Goal: Use online tool/utility

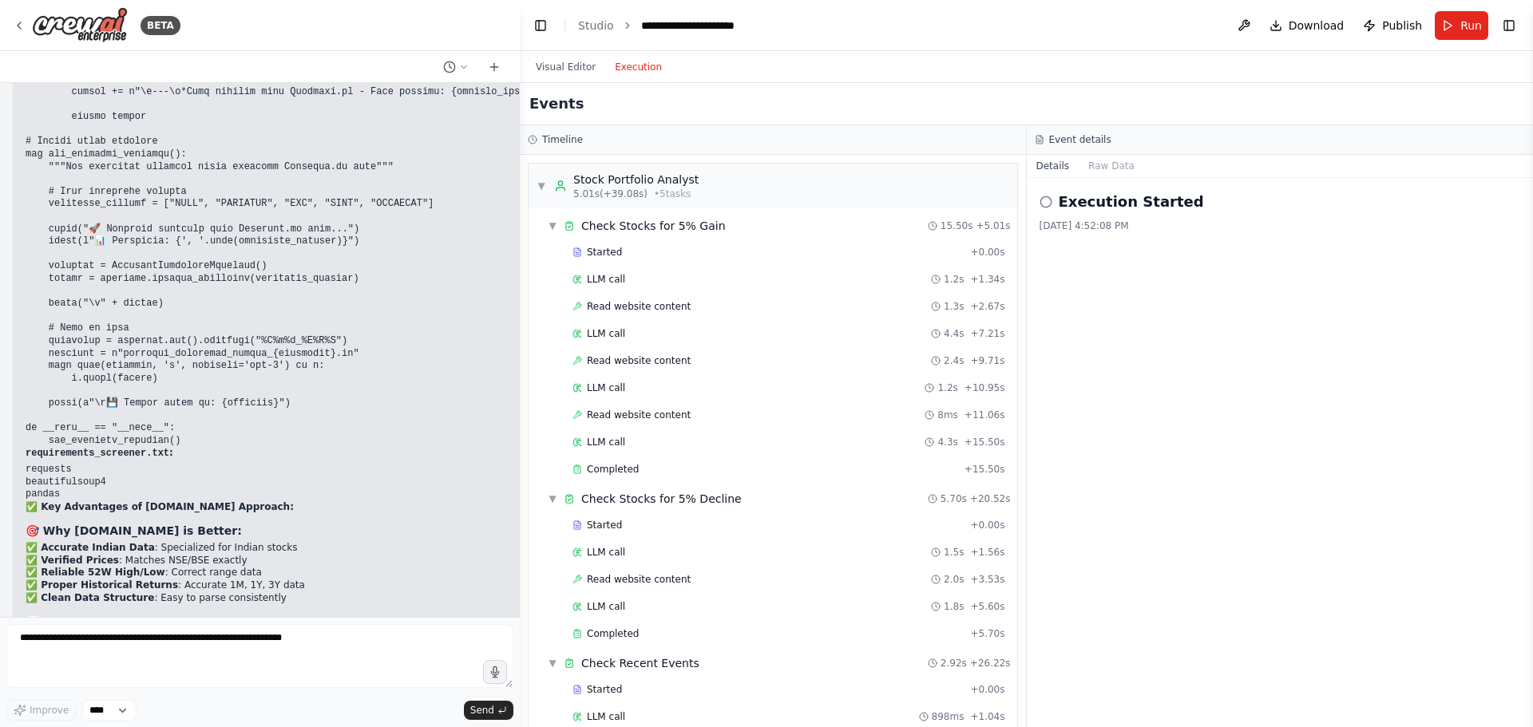
click at [632, 66] on button "Execution" at bounding box center [638, 66] width 66 height 19
click at [560, 66] on button "Visual Editor" at bounding box center [565, 66] width 79 height 19
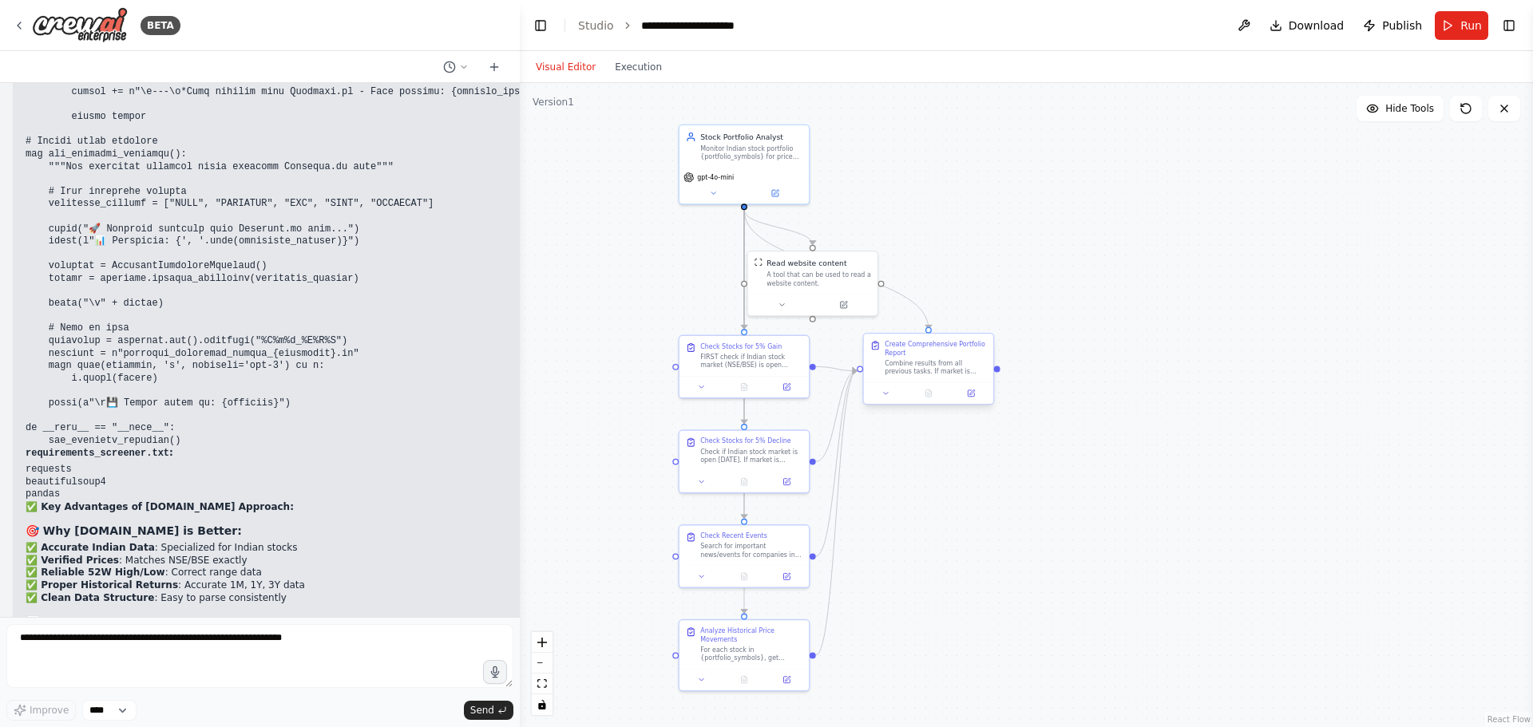
click at [923, 363] on div "Combine results from all previous tasks. If market is CLOSED, focus on portfoli…" at bounding box center [936, 367] width 102 height 17
click at [1458, 26] on button "Run" at bounding box center [1461, 25] width 53 height 29
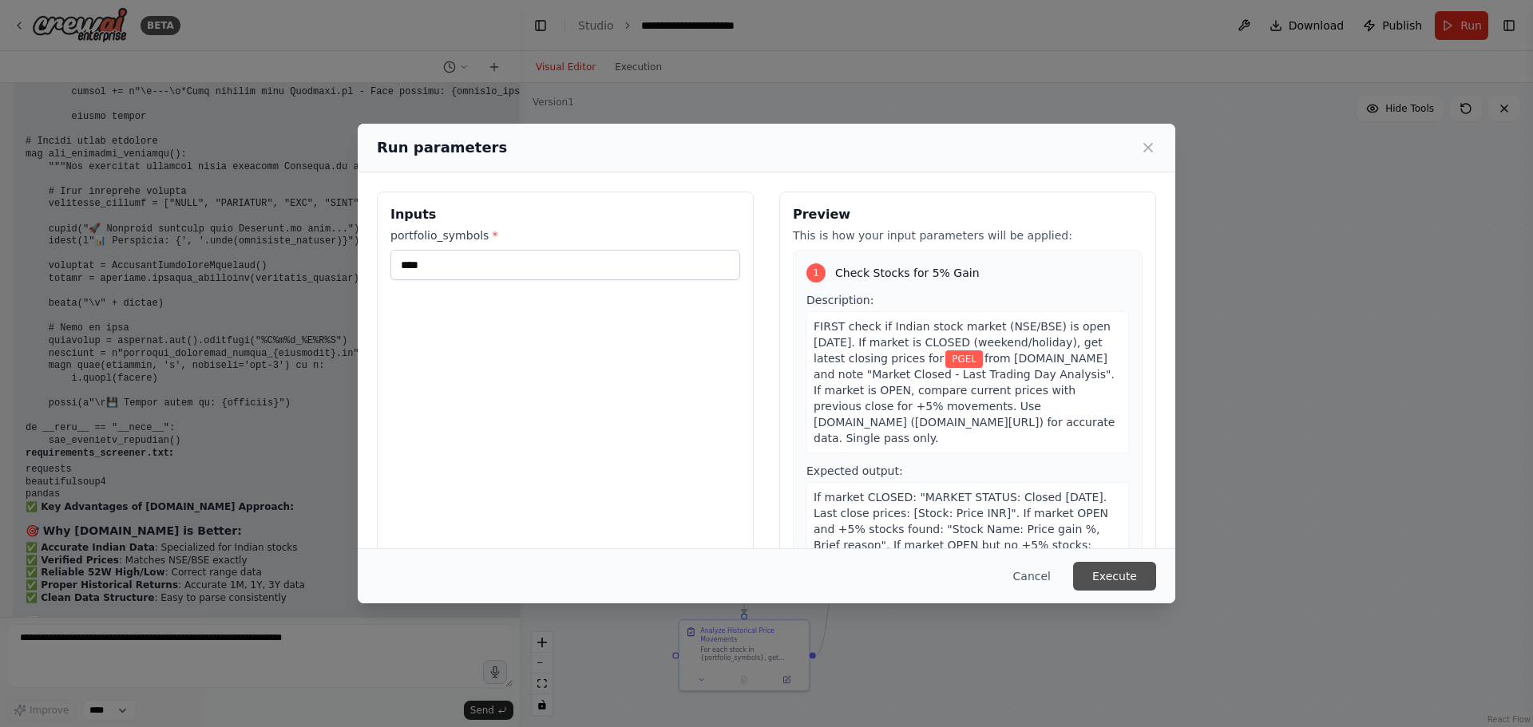
click at [1121, 577] on button "Execute" at bounding box center [1114, 576] width 83 height 29
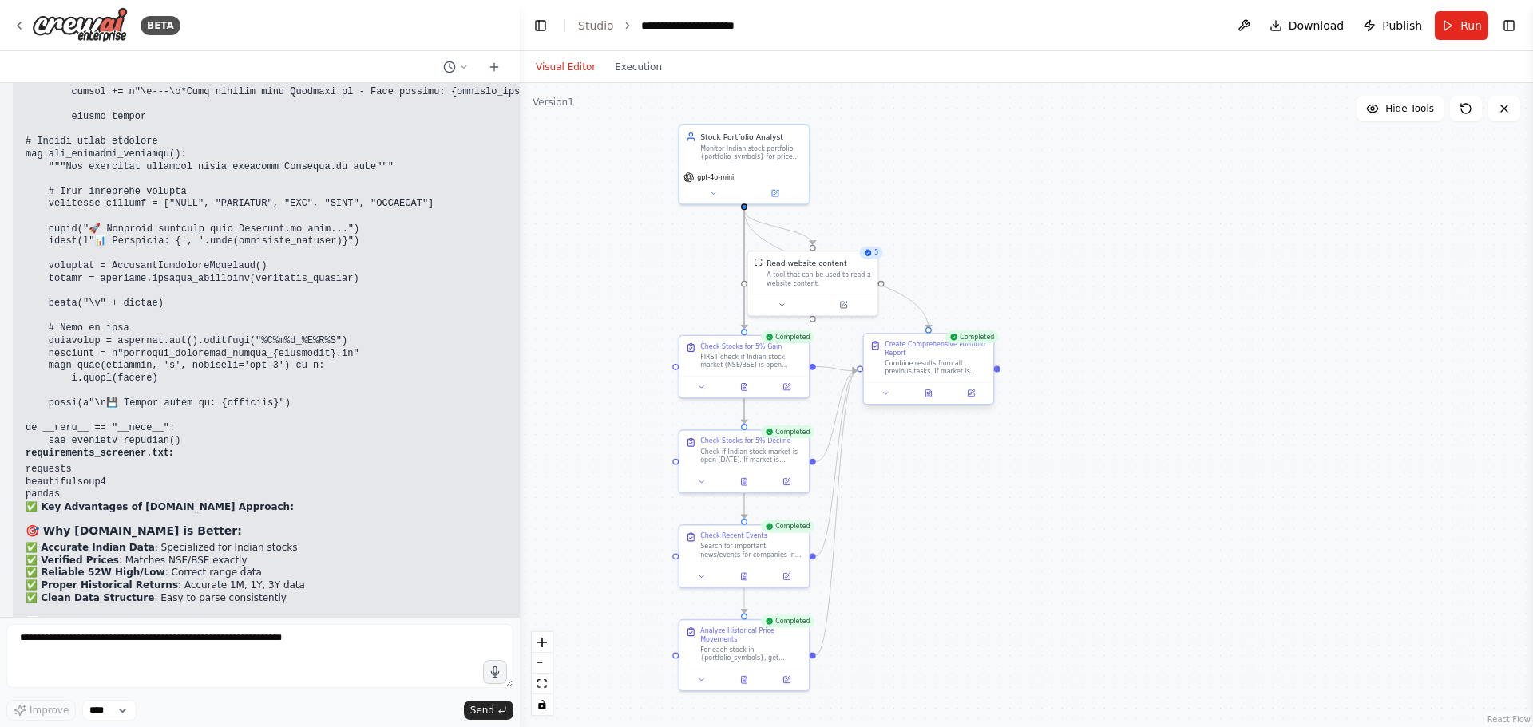
click at [933, 404] on div at bounding box center [928, 393] width 129 height 22
click at [931, 395] on icon at bounding box center [928, 393] width 6 height 7
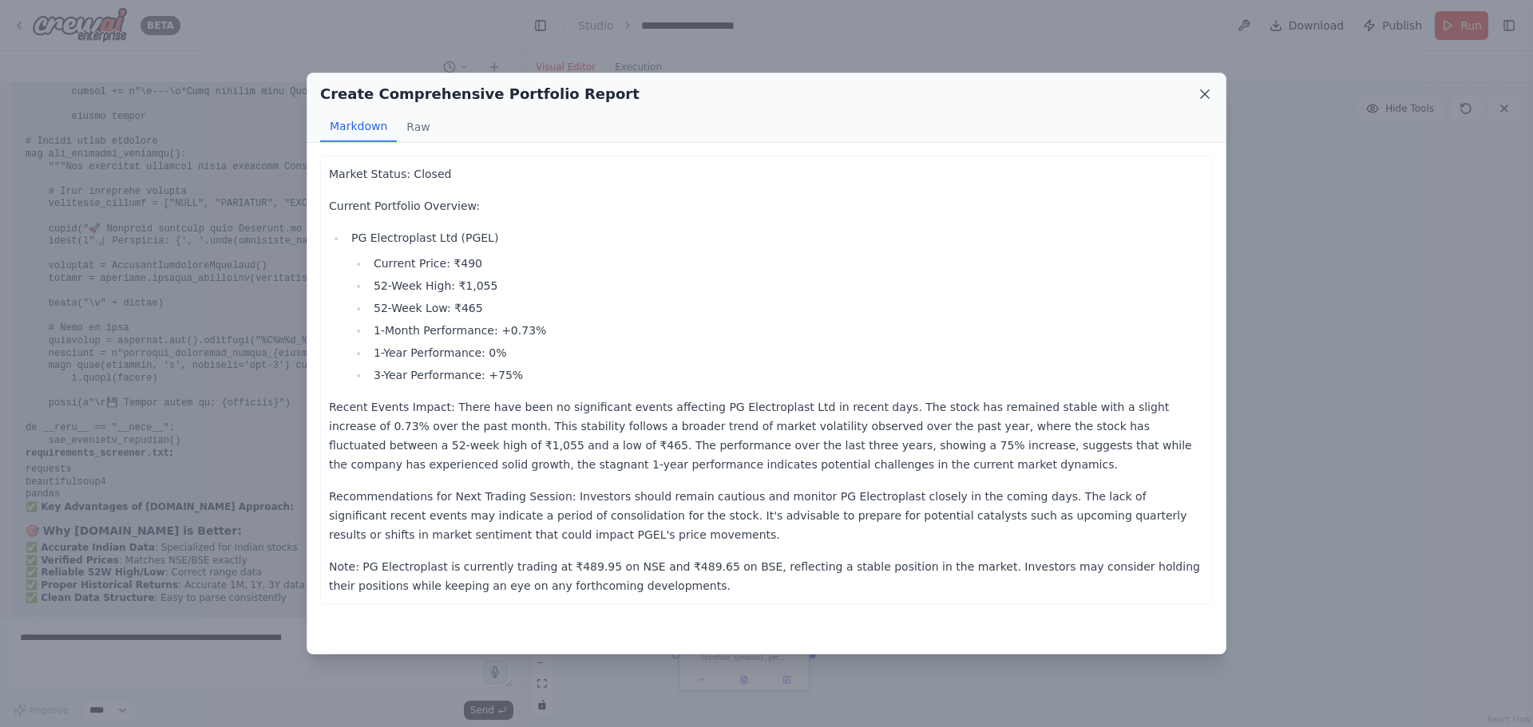
click at [1205, 95] on icon at bounding box center [1205, 94] width 8 height 8
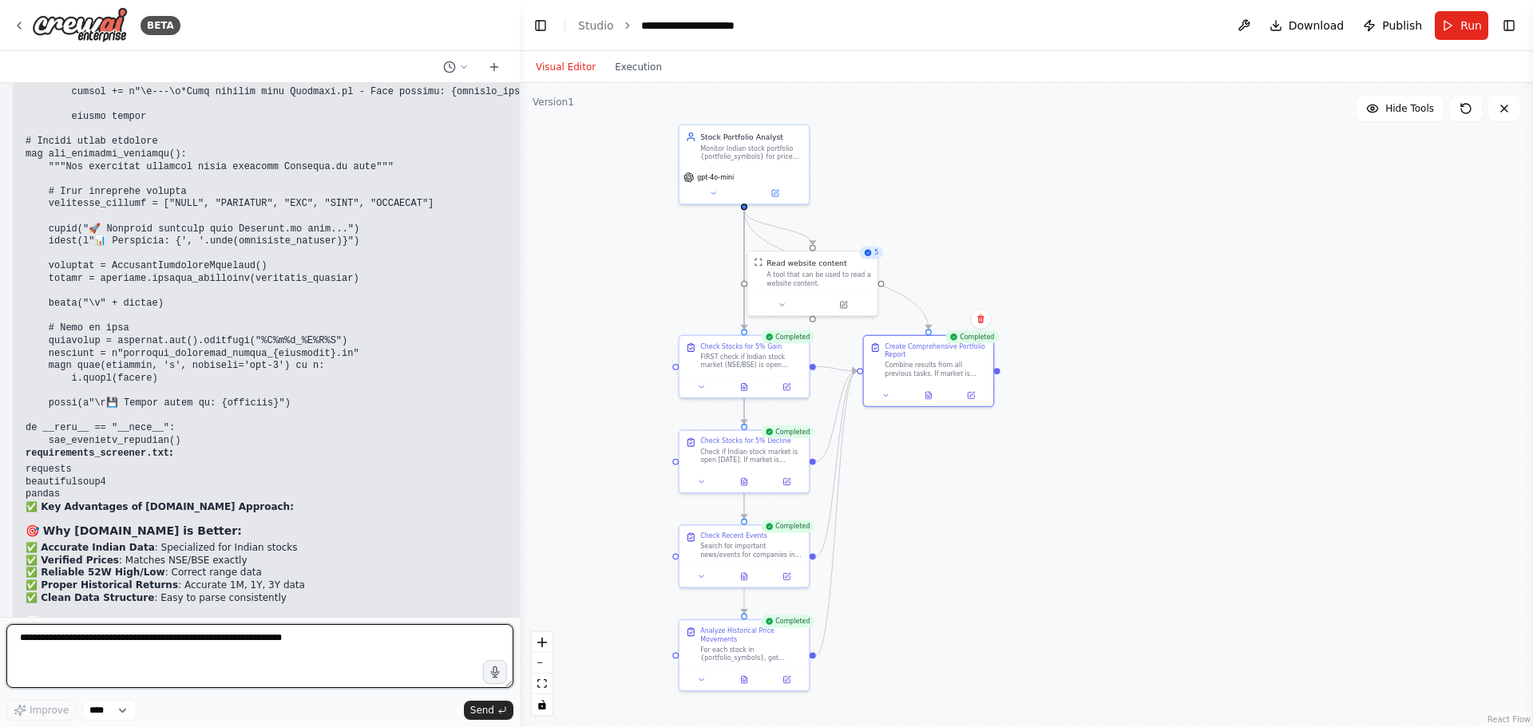
click at [72, 647] on textarea at bounding box center [259, 656] width 507 height 64
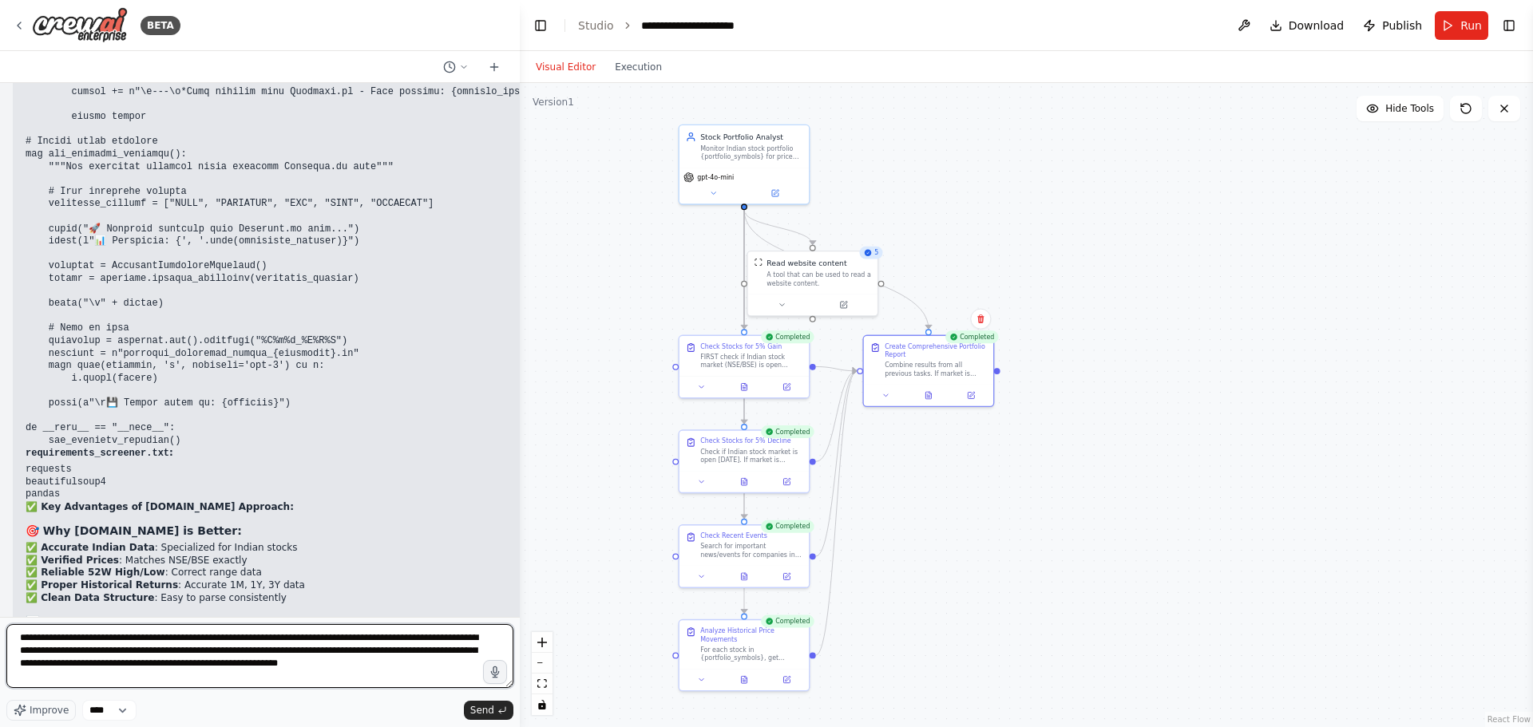
type textarea "**********"
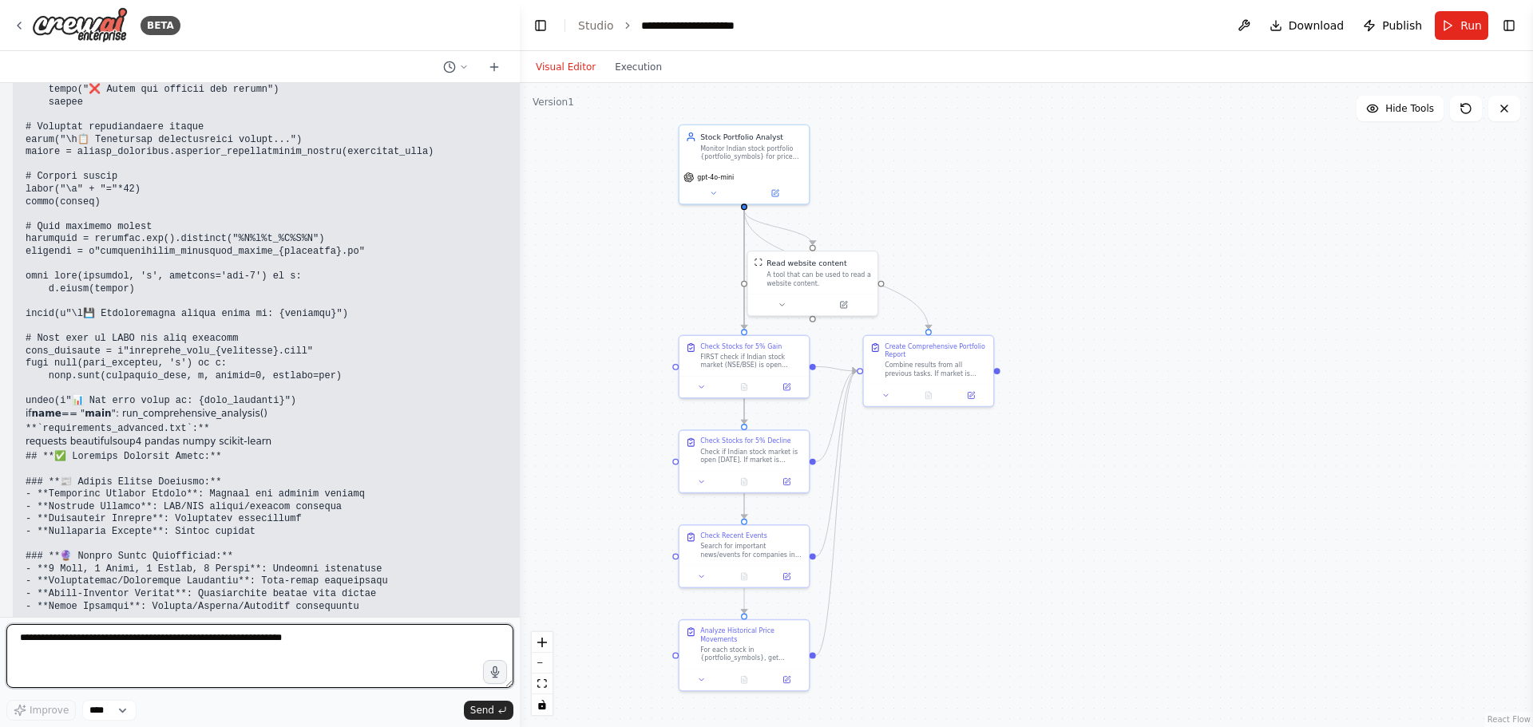
scroll to position [35869, 0]
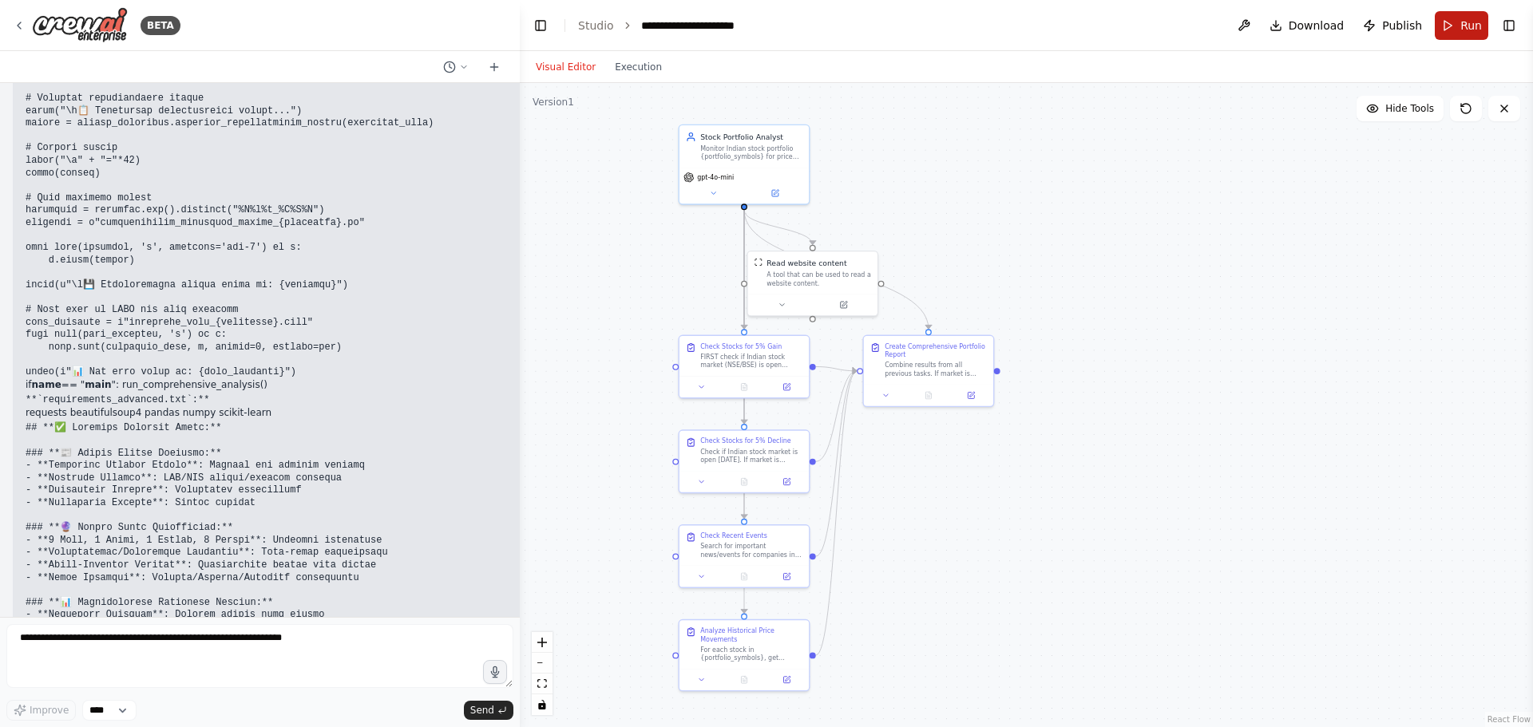
click at [1475, 26] on span "Run" at bounding box center [1471, 26] width 22 height 16
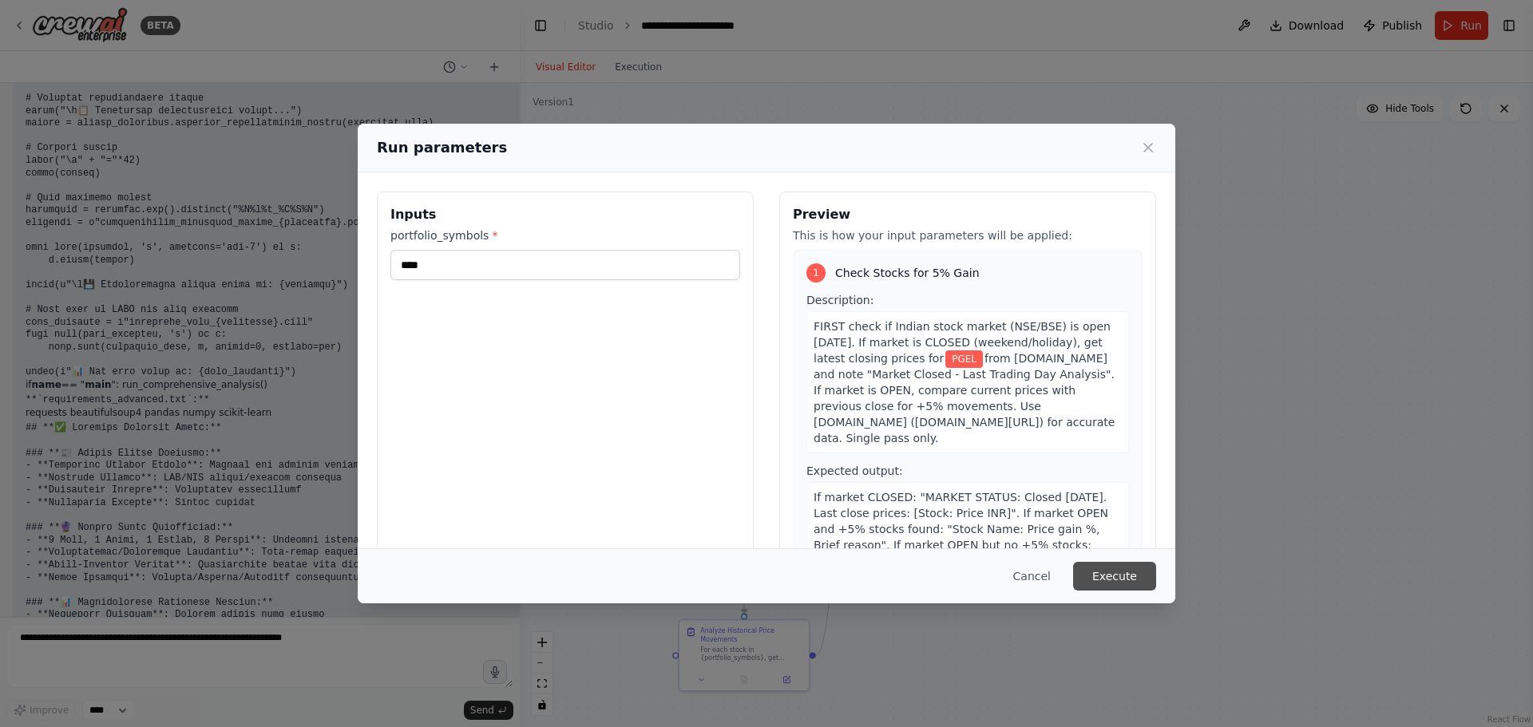
click at [1106, 580] on button "Execute" at bounding box center [1114, 576] width 83 height 29
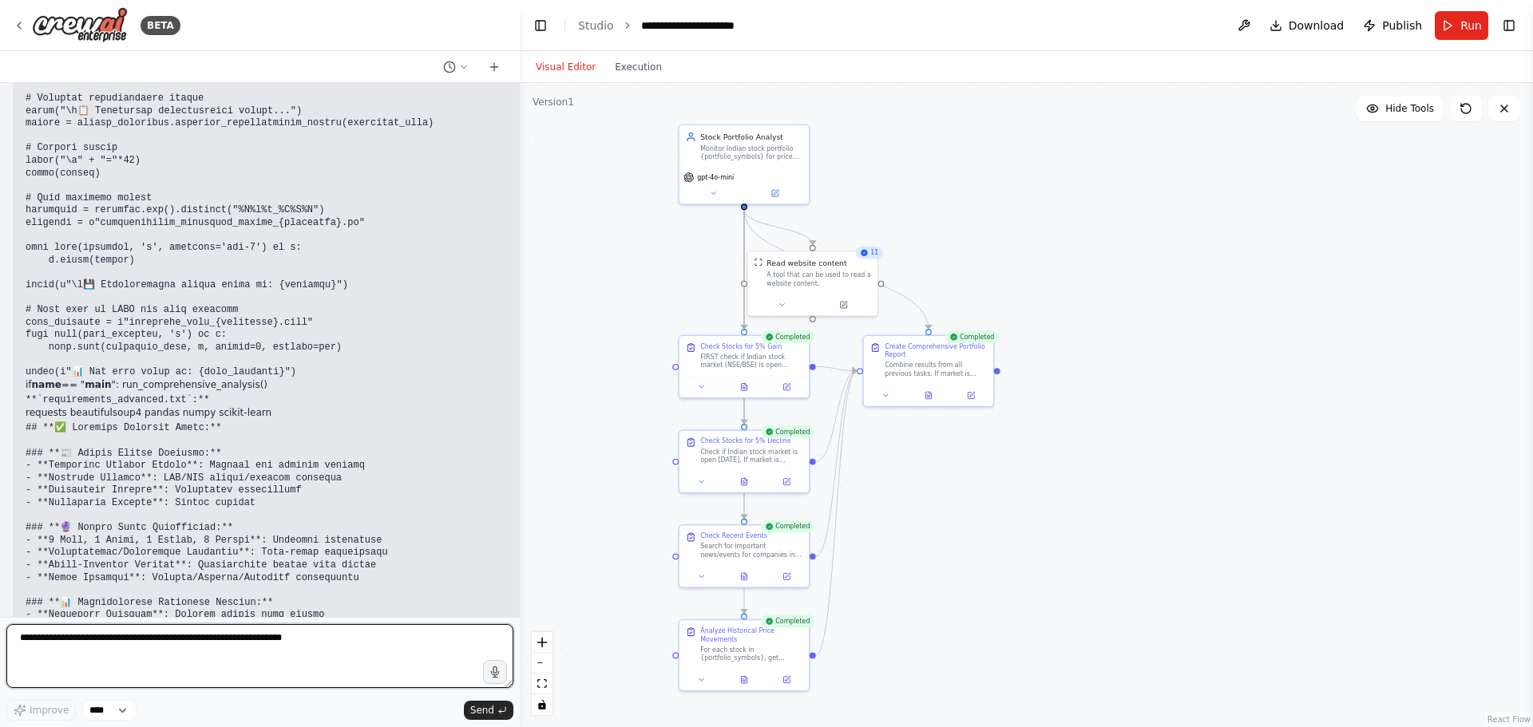
click at [158, 641] on textarea at bounding box center [259, 656] width 507 height 64
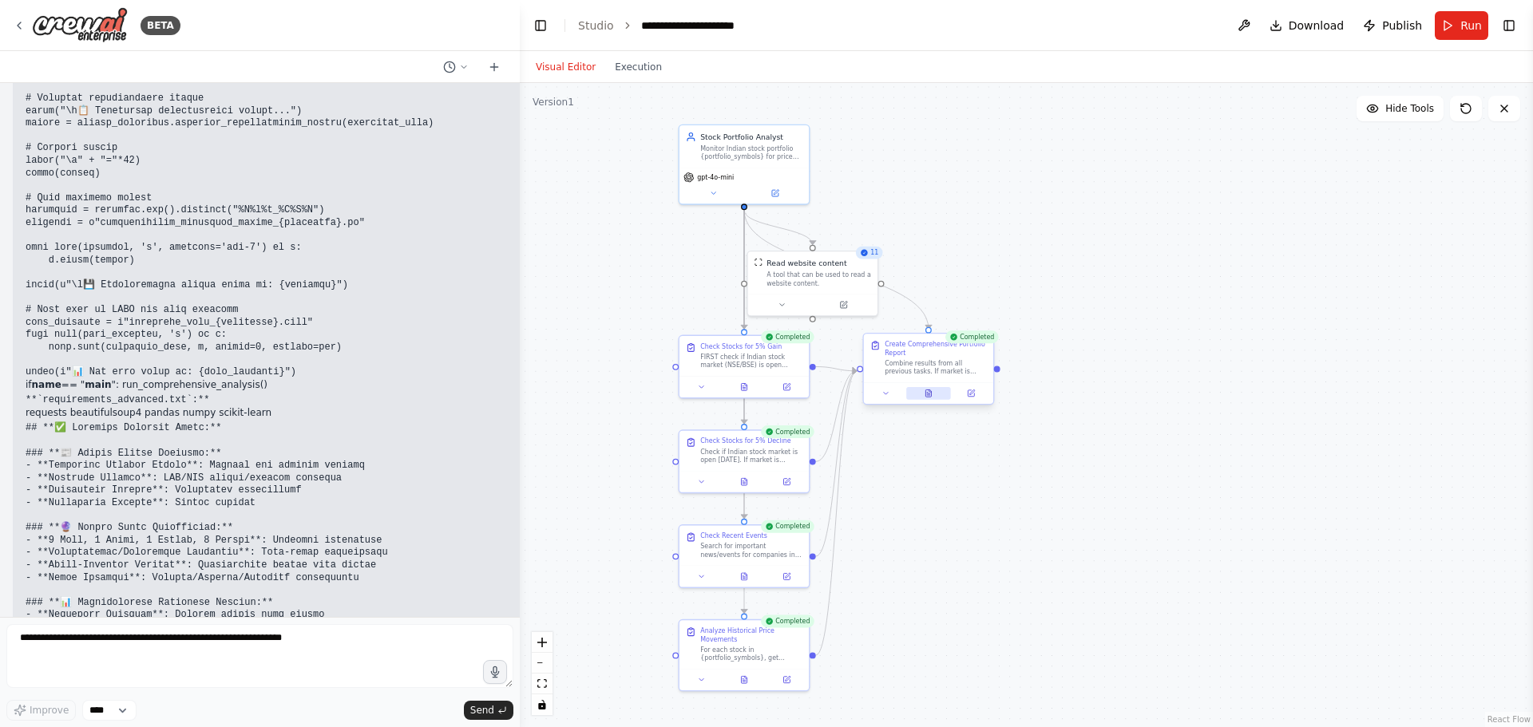
click at [928, 395] on icon at bounding box center [928, 395] width 3 height 0
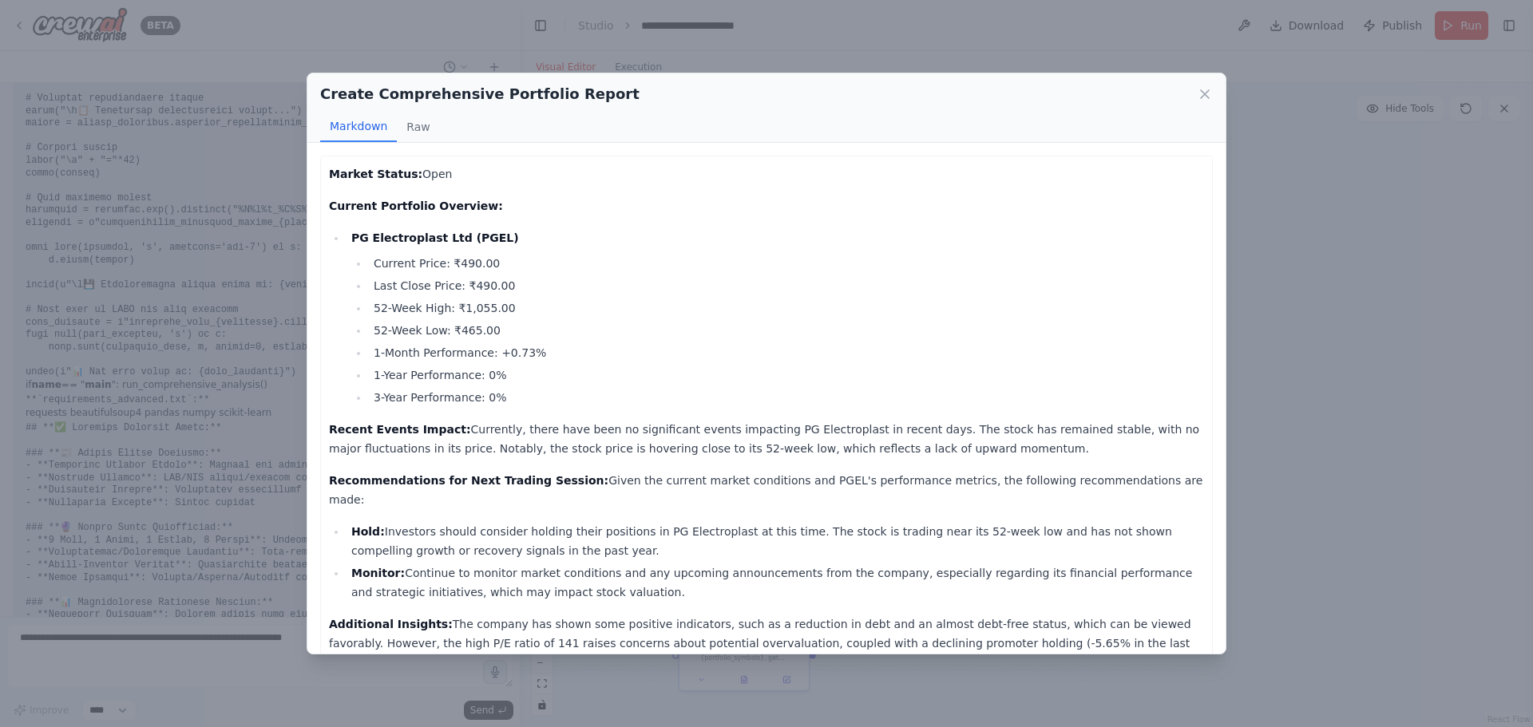
scroll to position [53, 0]
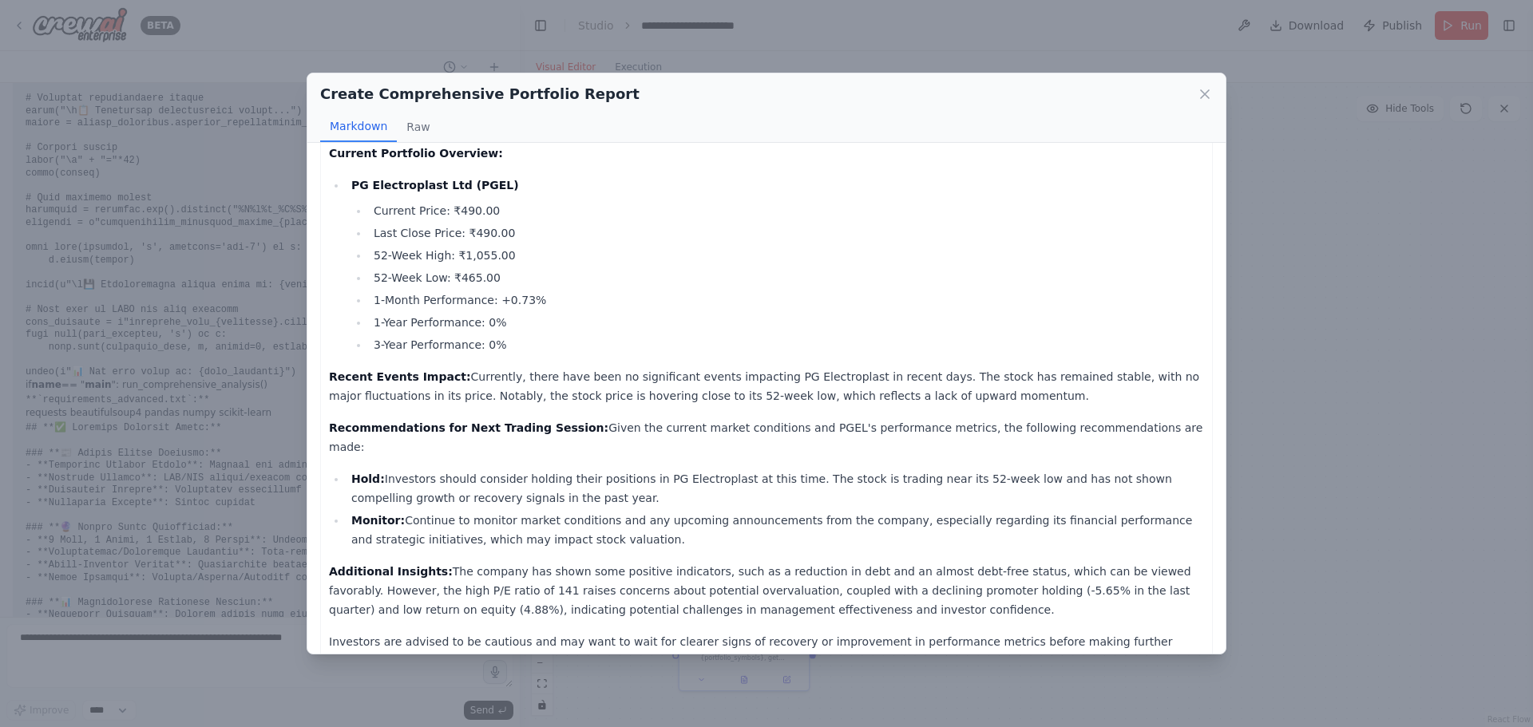
click at [158, 610] on div "Create Comprehensive Portfolio Report Markdown Raw Market Status: Open Current …" at bounding box center [766, 363] width 1533 height 727
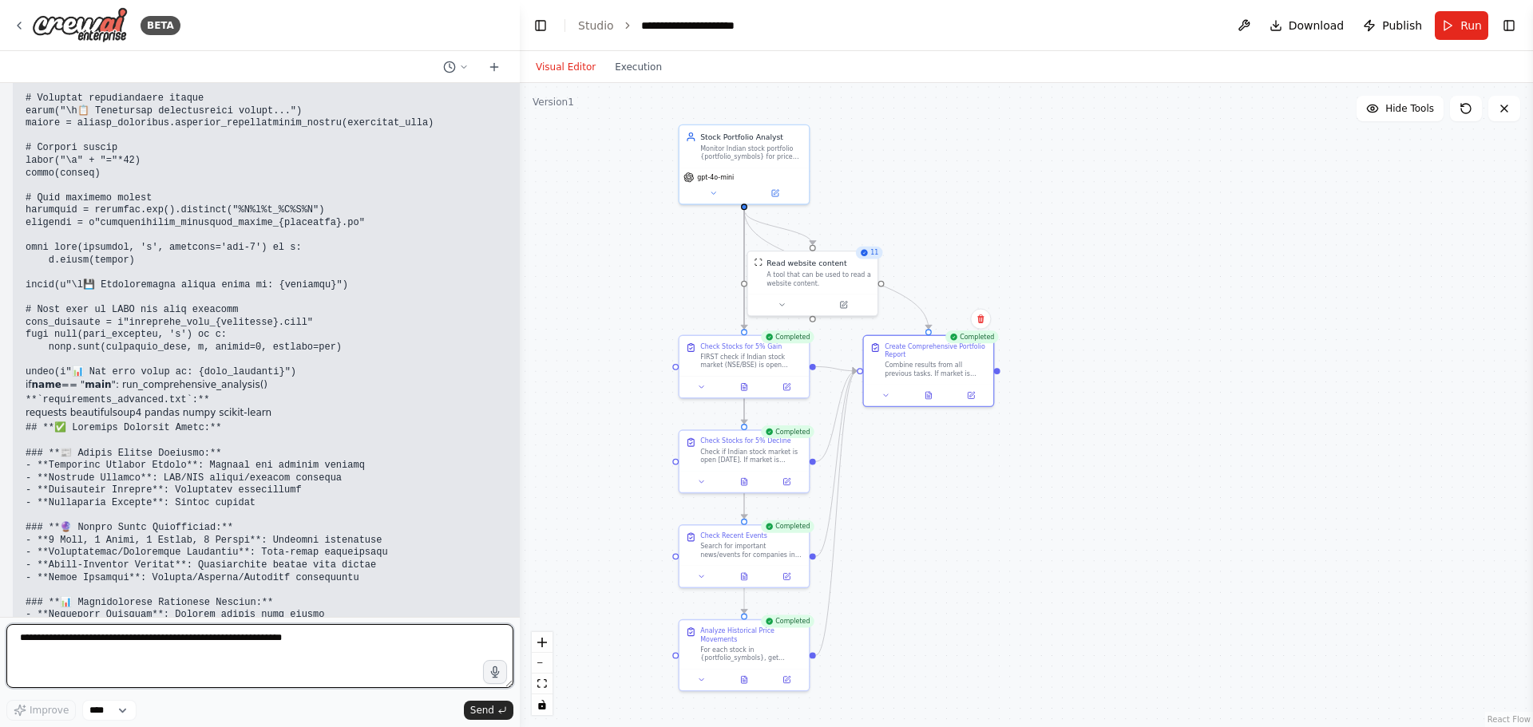
click at [109, 635] on textarea at bounding box center [259, 656] width 507 height 64
paste textarea "**********"
type textarea "**********"
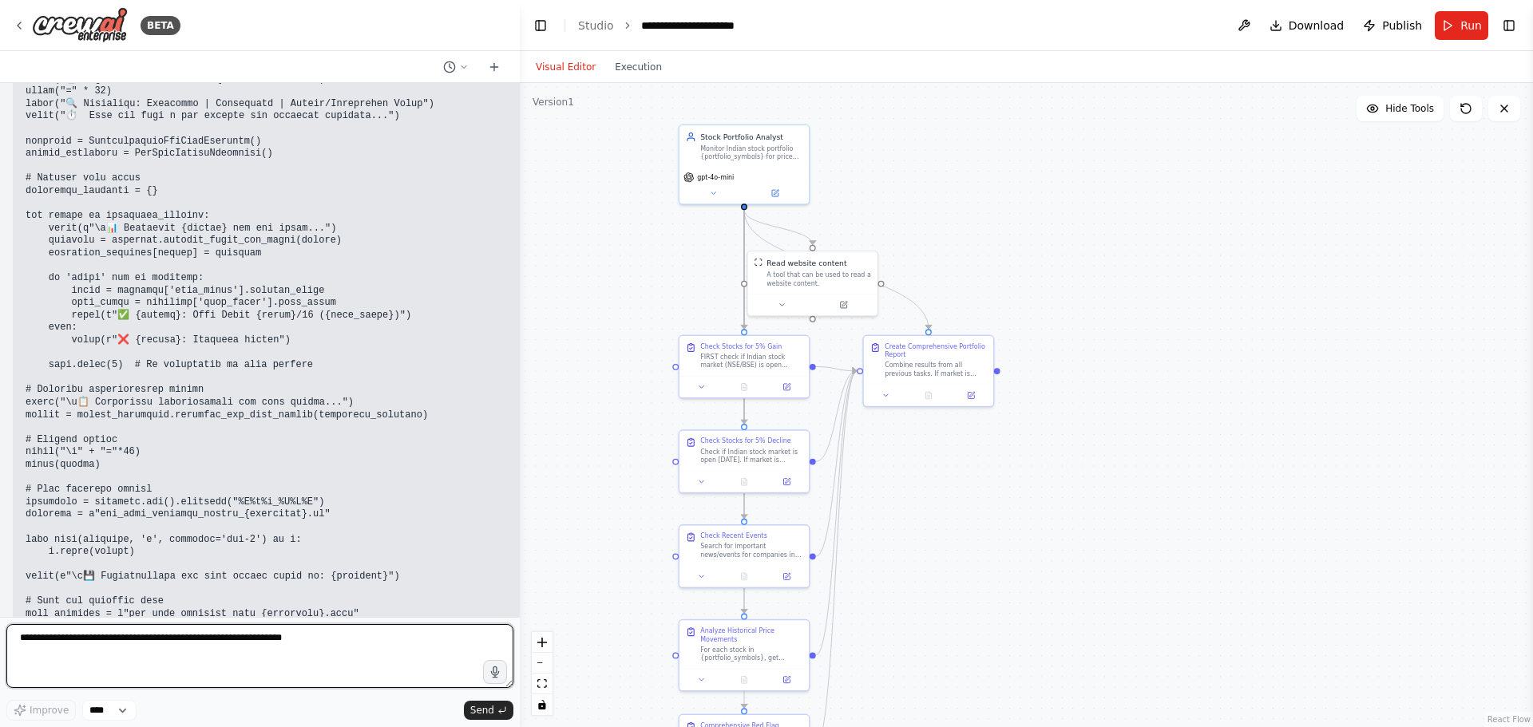
scroll to position [46142, 0]
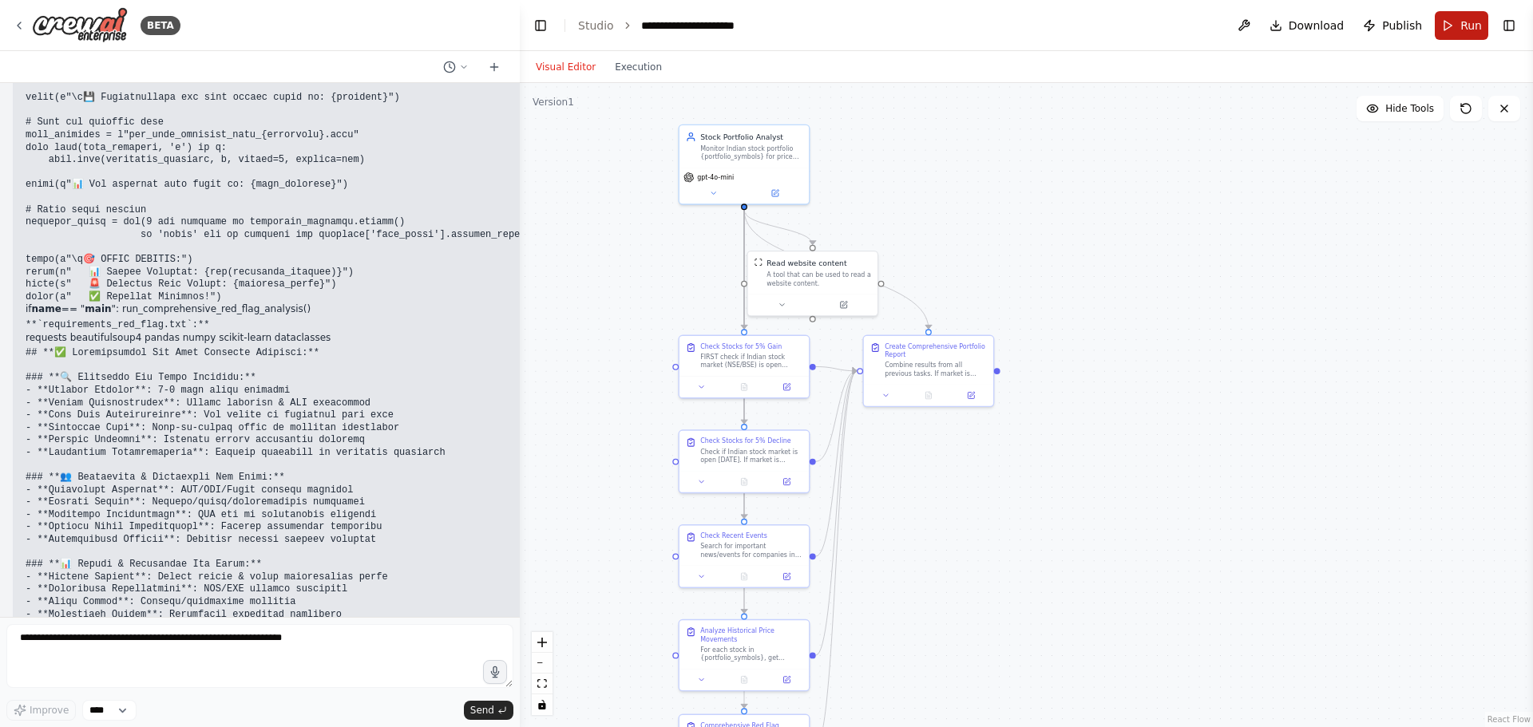
click at [1465, 19] on span "Run" at bounding box center [1471, 26] width 22 height 16
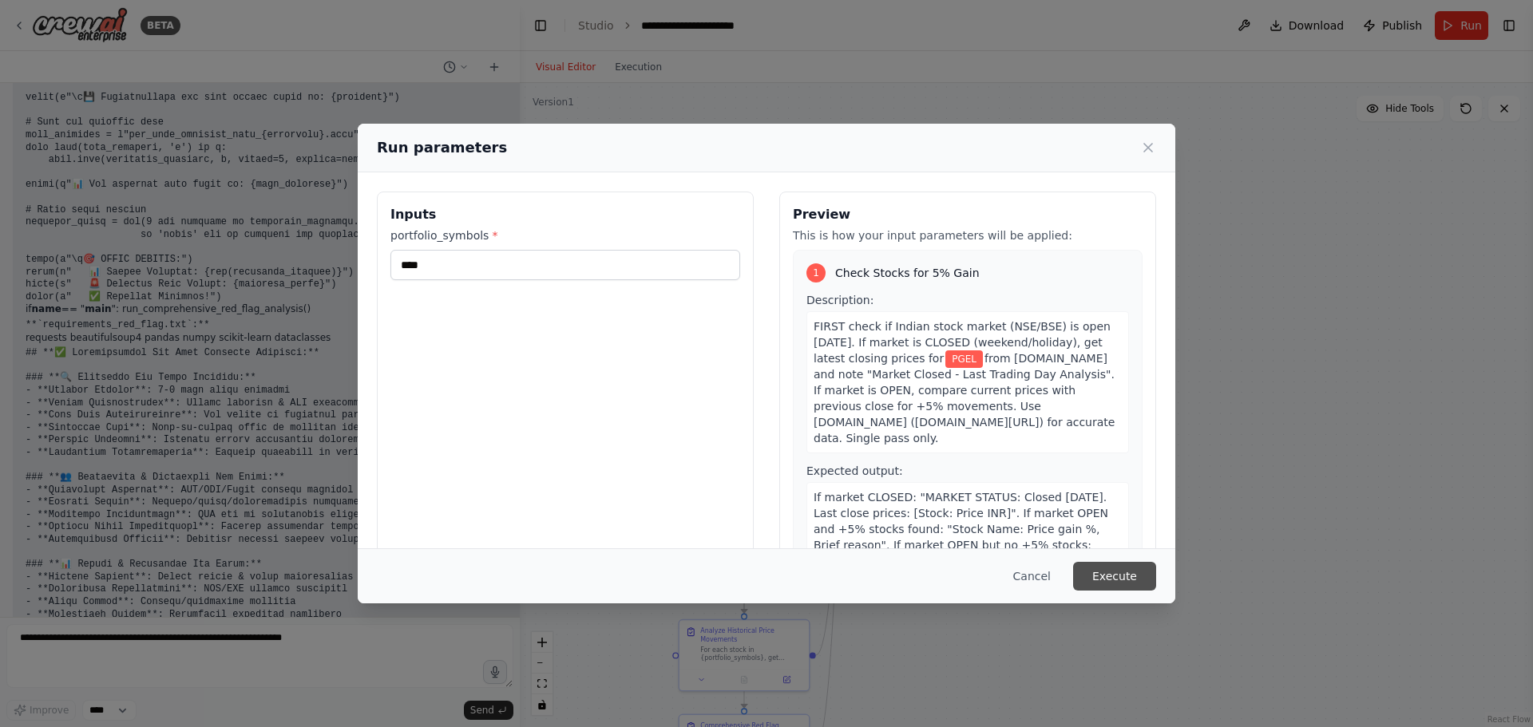
click at [1093, 571] on button "Execute" at bounding box center [1114, 576] width 83 height 29
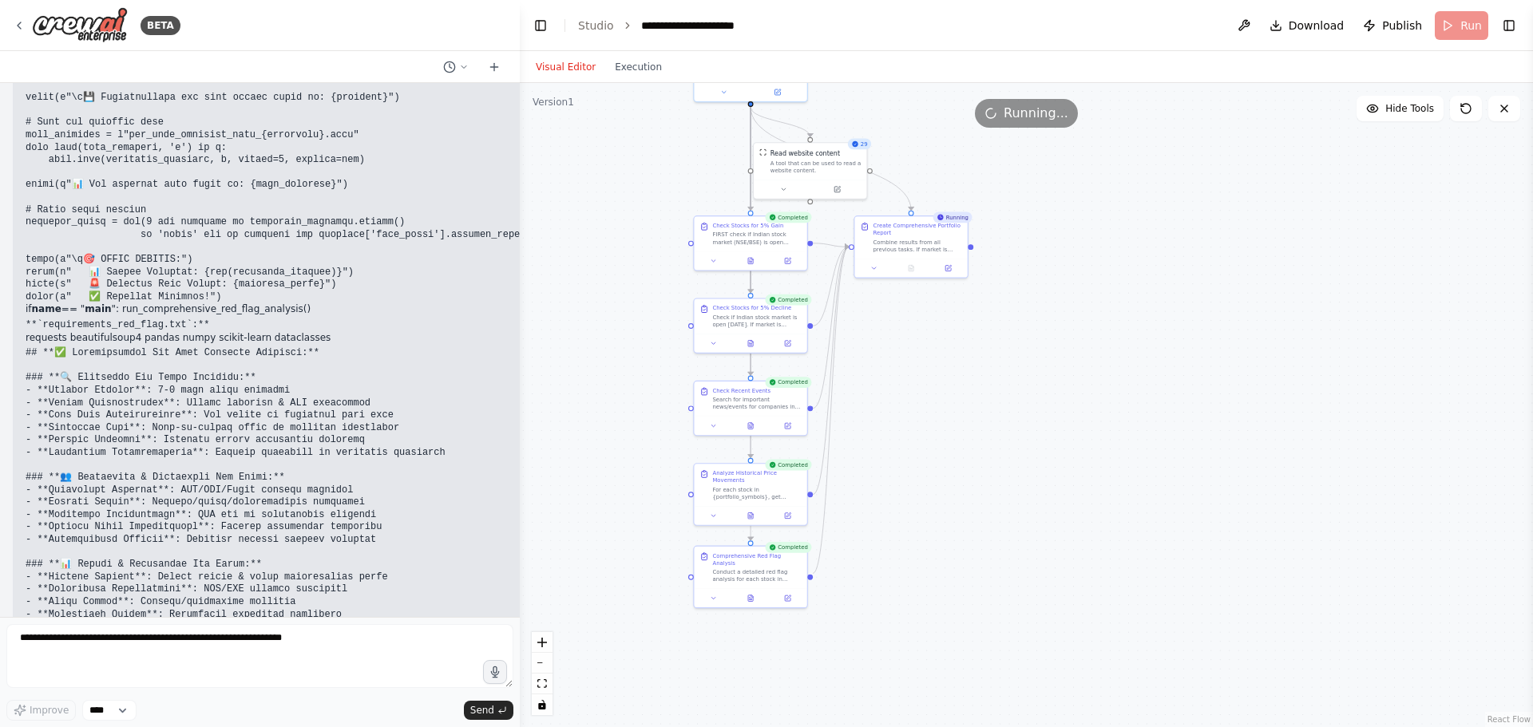
drag, startPoint x: 1018, startPoint y: 561, endPoint x: 985, endPoint y: 424, distance: 141.4
click at [985, 424] on div ".deletable-edge-delete-btn { width: 20px; height: 20px; border: 0px solid #ffff…" at bounding box center [1026, 405] width 1013 height 644
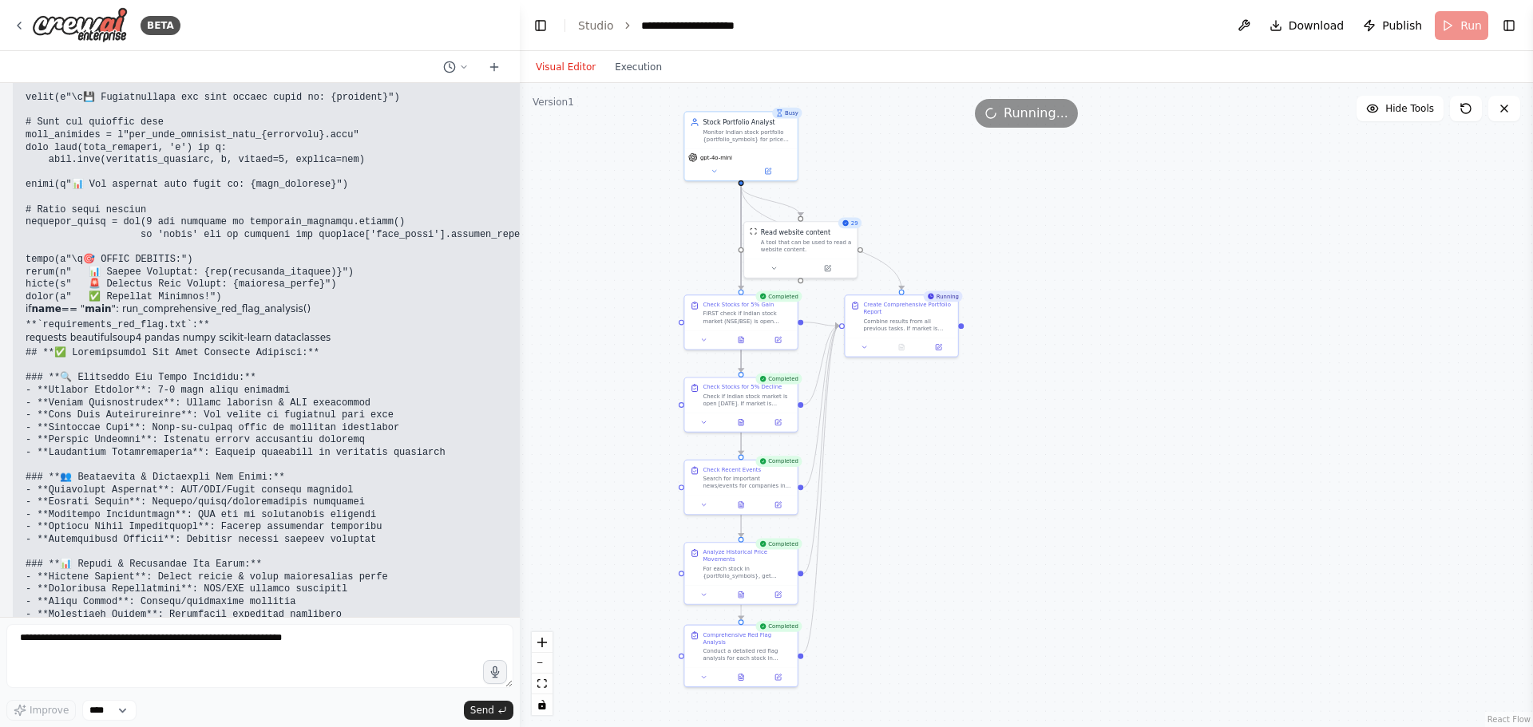
drag, startPoint x: 985, startPoint y: 424, endPoint x: 975, endPoint y: 503, distance: 79.6
click at [975, 503] on div ".deletable-edge-delete-btn { width: 20px; height: 20px; border: 0px solid #ffff…" at bounding box center [1026, 405] width 1013 height 644
click at [899, 349] on icon at bounding box center [901, 345] width 7 height 7
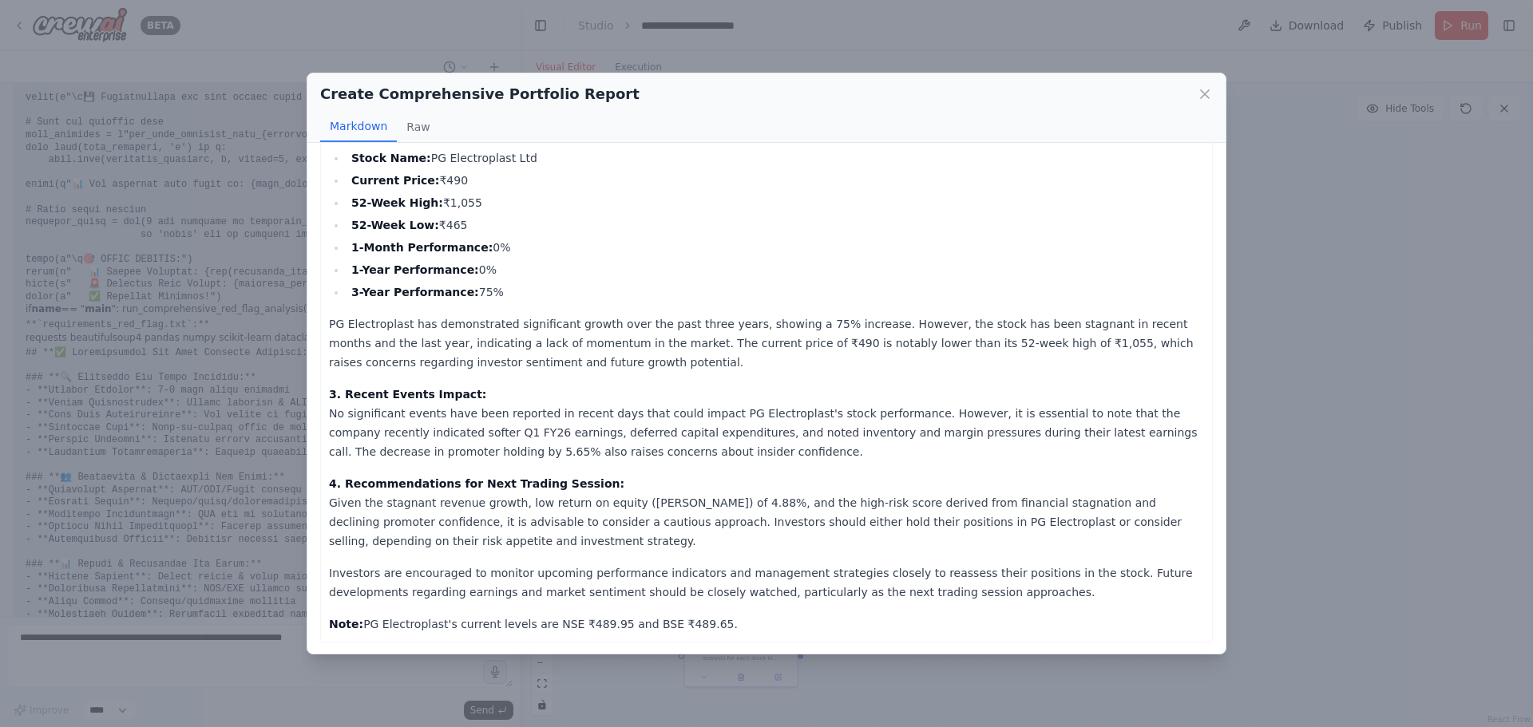
scroll to position [133, 0]
click at [1206, 94] on icon at bounding box center [1205, 94] width 8 height 8
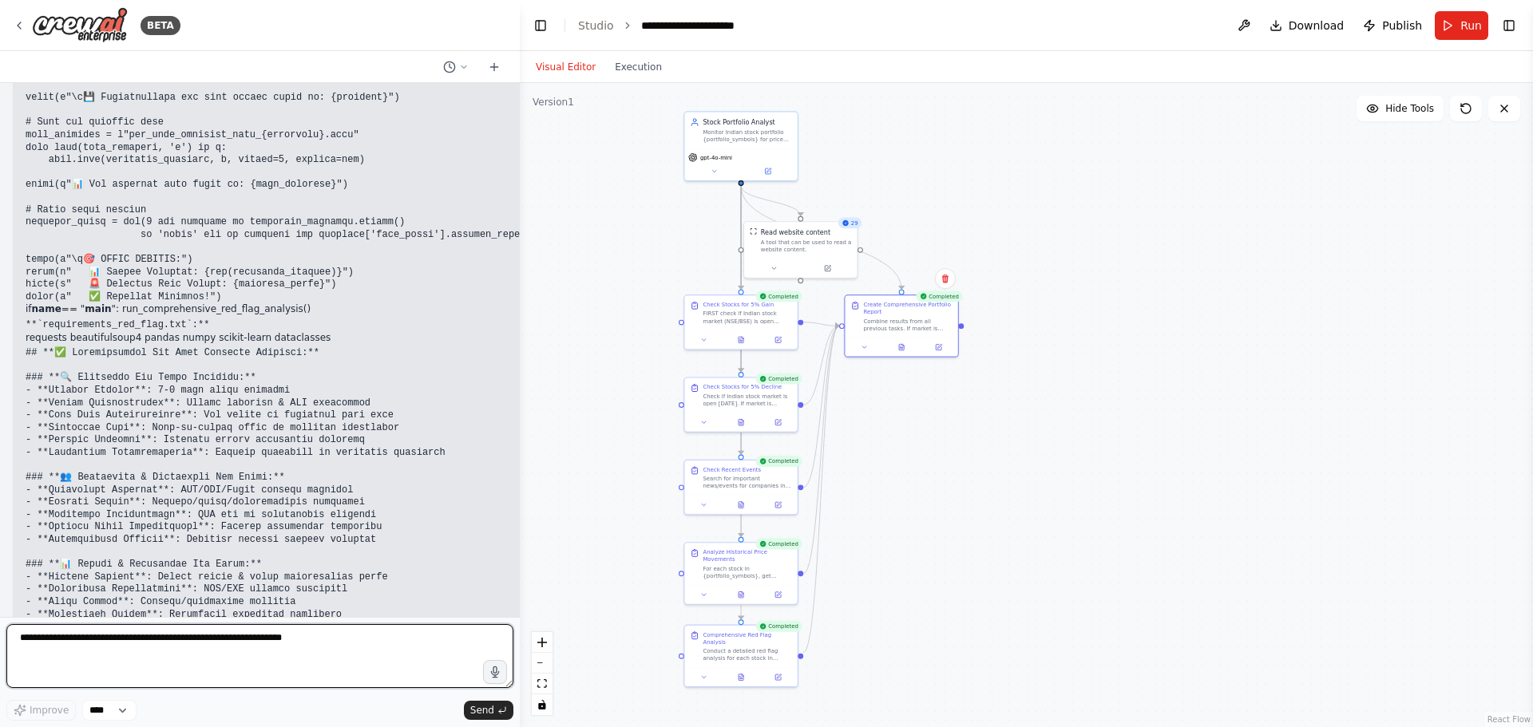
click at [137, 644] on textarea at bounding box center [259, 656] width 507 height 64
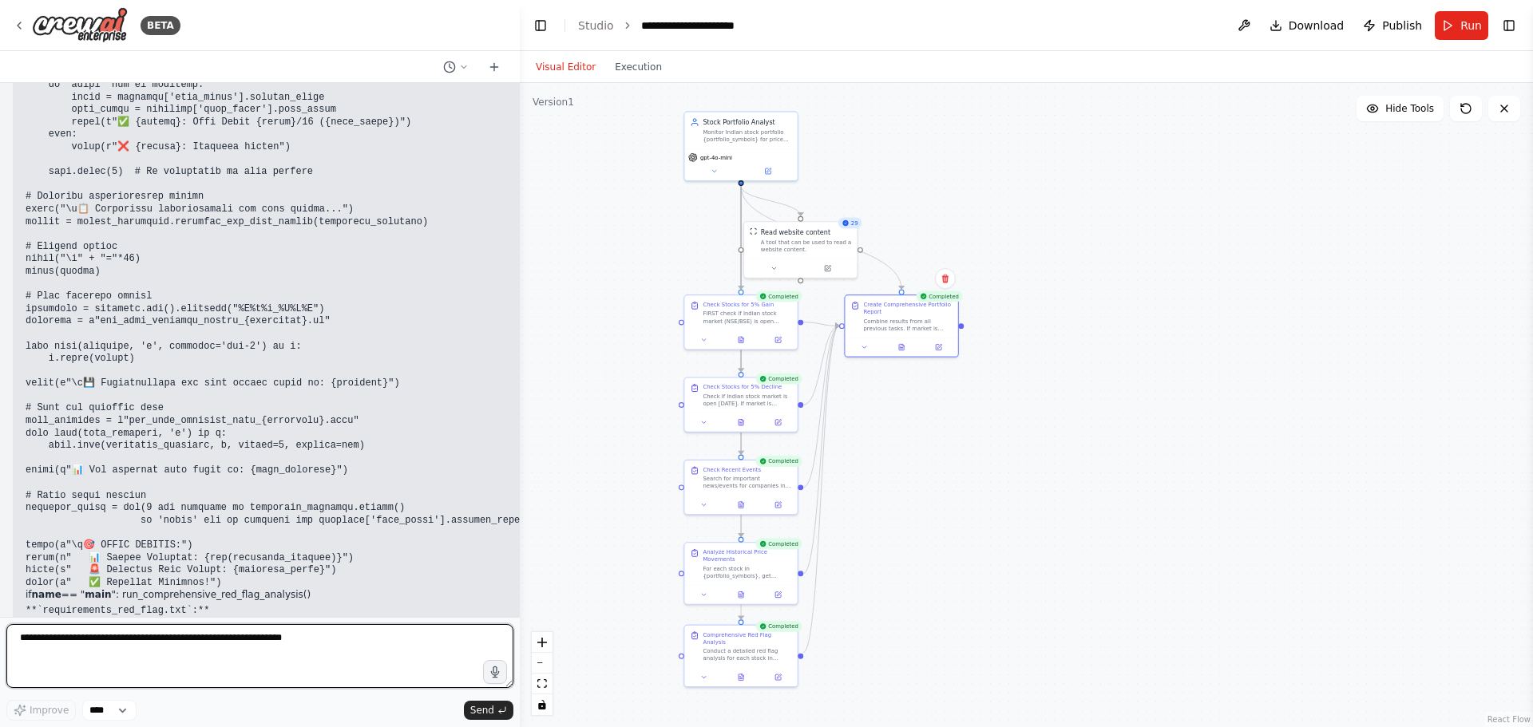
scroll to position [46142, 0]
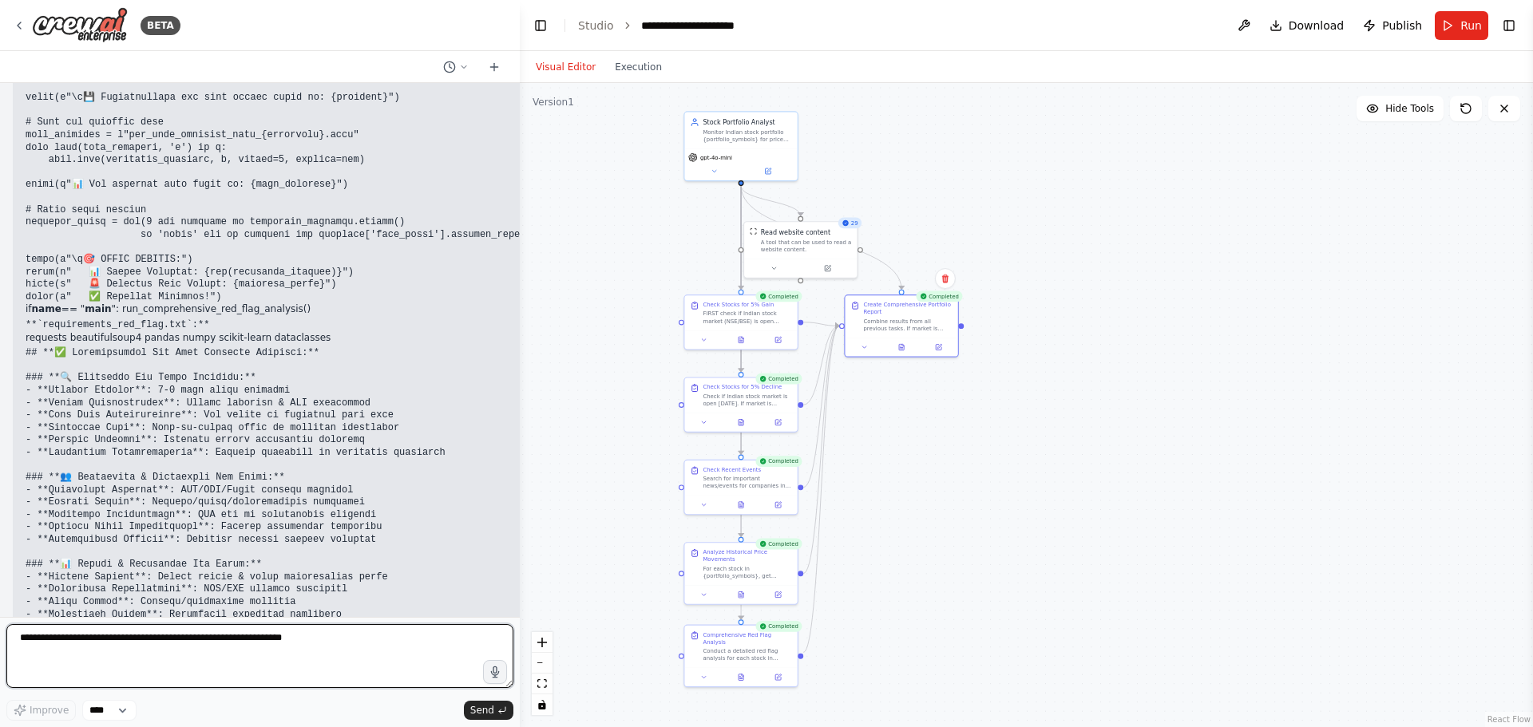
click at [149, 640] on textarea at bounding box center [259, 656] width 507 height 64
type textarea "**********"
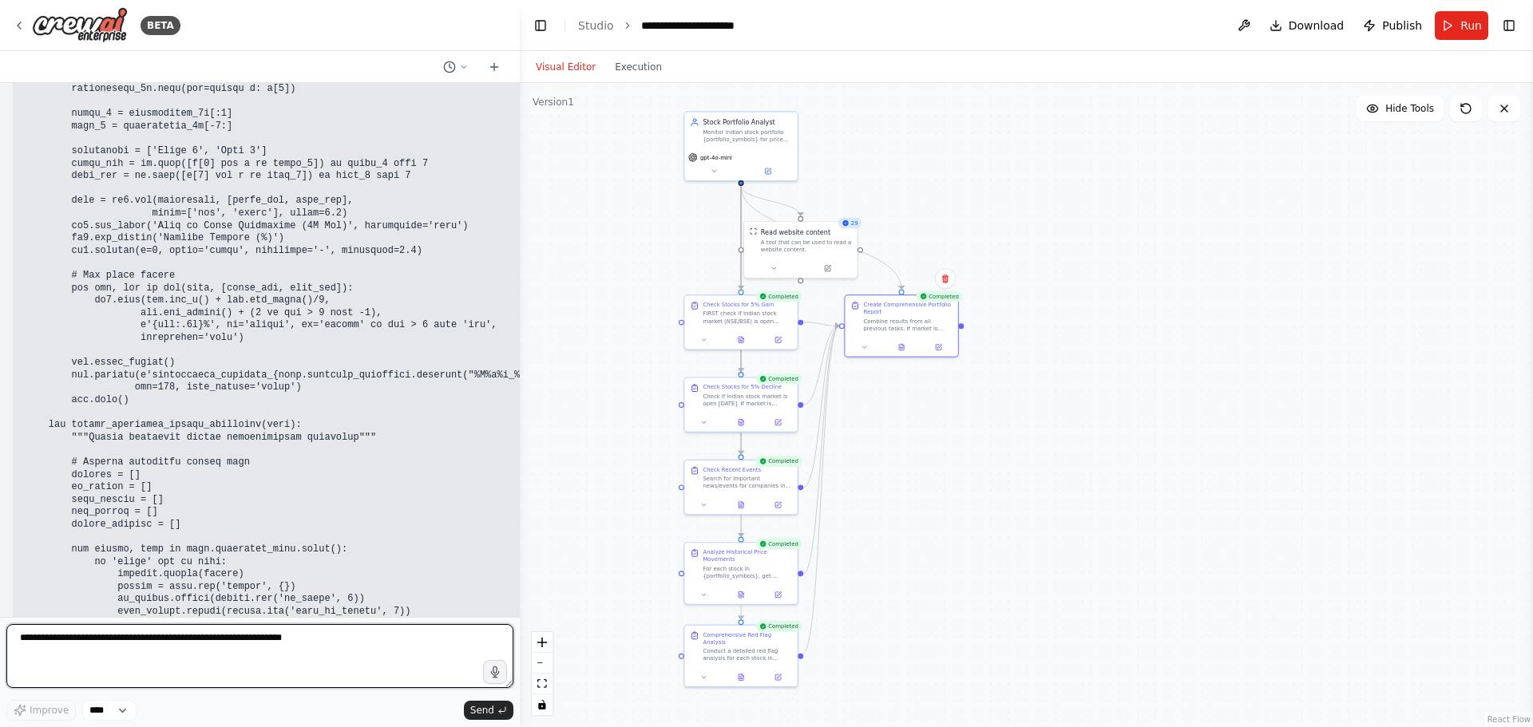
scroll to position [50659, 0]
